Goal: Information Seeking & Learning: Find specific page/section

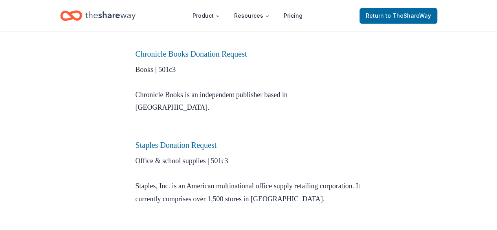
scroll to position [589, 0]
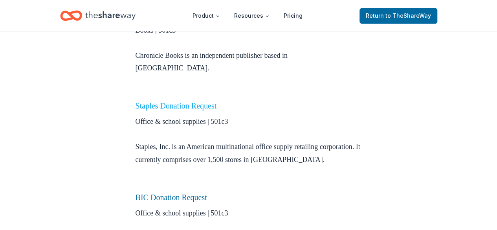
click at [207, 101] on link "Staples Donation Request" at bounding box center [175, 105] width 81 height 9
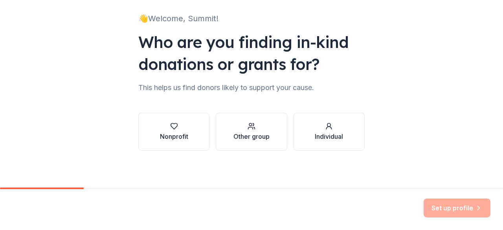
scroll to position [51, 0]
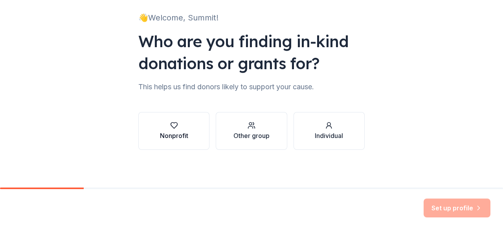
click at [170, 124] on icon "button" at bounding box center [173, 126] width 7 height 6
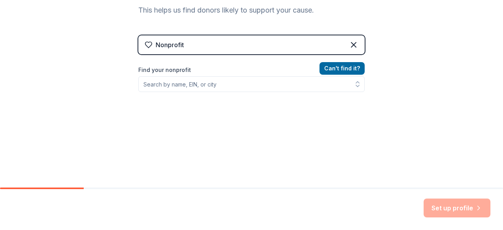
scroll to position [130, 0]
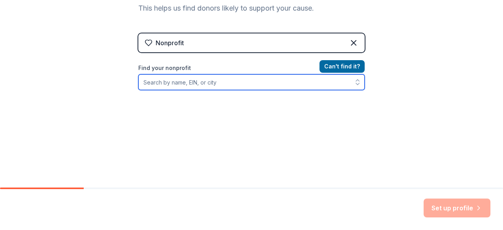
click at [208, 82] on input "Find your nonprofit" at bounding box center [251, 82] width 226 height 16
type input "summit parent club"
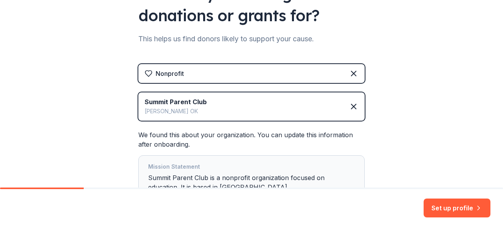
scroll to position [9, 0]
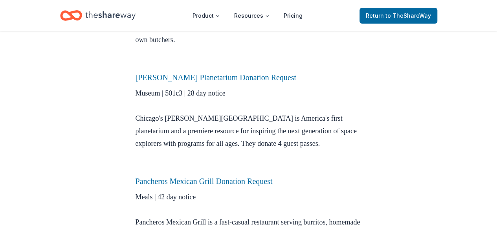
scroll to position [1453, 0]
